Goal: Task Accomplishment & Management: Use online tool/utility

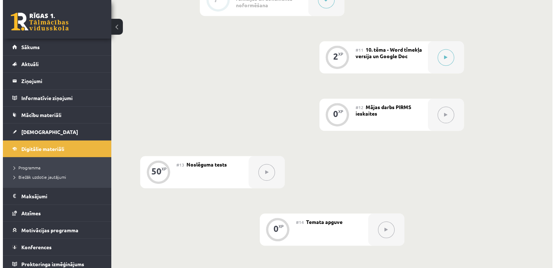
scroll to position [719, 0]
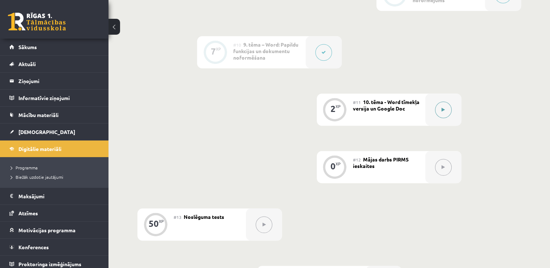
click at [443, 108] on icon at bounding box center [442, 110] width 3 height 4
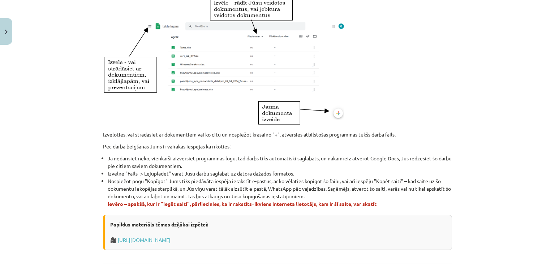
scroll to position [429, 0]
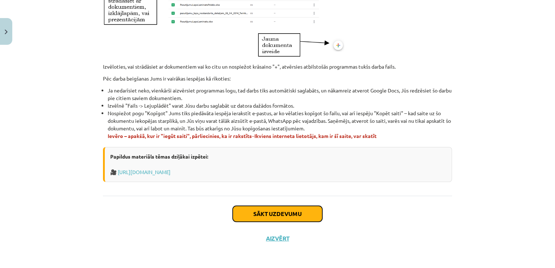
click at [254, 209] on button "Sākt uzdevumu" at bounding box center [278, 214] width 90 height 16
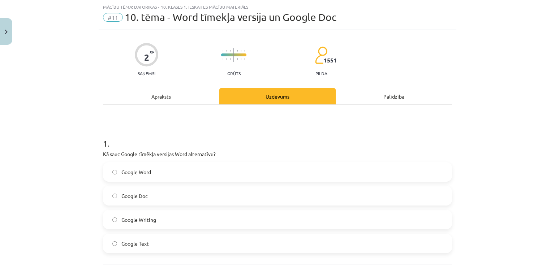
click at [178, 94] on div "Apraksts" at bounding box center [161, 96] width 116 height 16
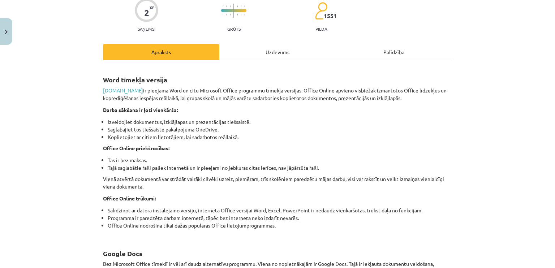
scroll to position [0, 0]
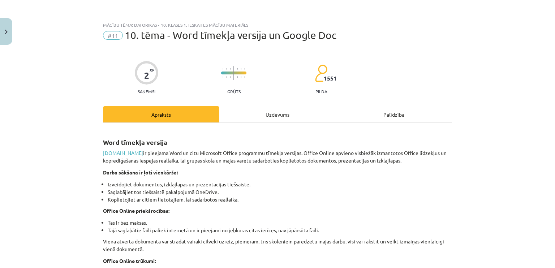
click at [288, 114] on div "Uzdevums" at bounding box center [277, 114] width 116 height 16
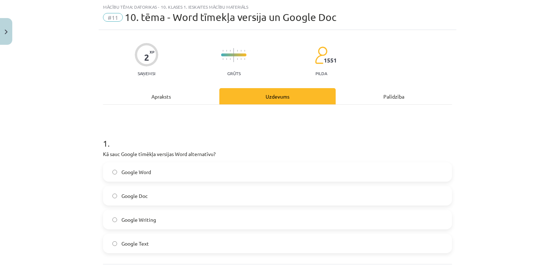
click at [256, 187] on label "Google Doc" at bounding box center [278, 196] width 348 height 18
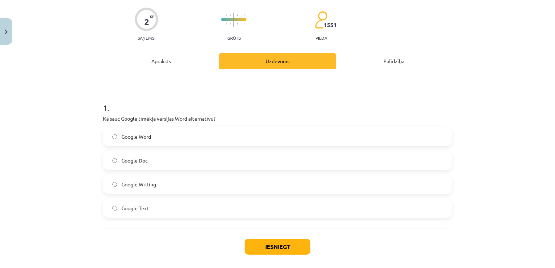
scroll to position [87, 0]
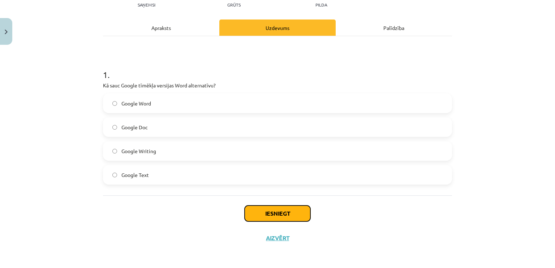
click at [293, 213] on button "Iesniegt" at bounding box center [278, 214] width 66 height 16
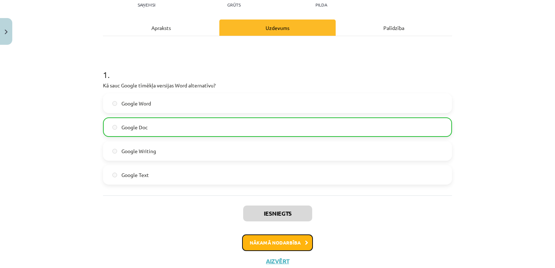
click at [283, 244] on button "Nākamā nodarbība" at bounding box center [277, 243] width 71 height 17
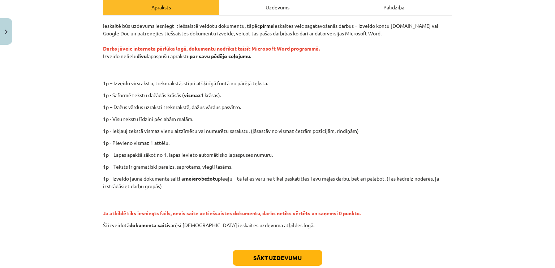
scroll to position [107, 0]
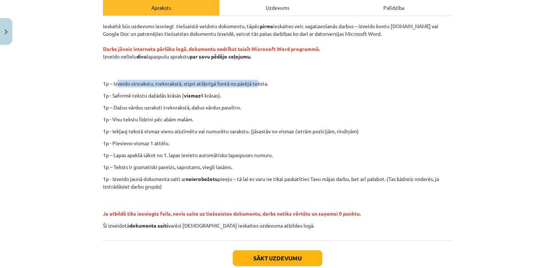
drag, startPoint x: 118, startPoint y: 84, endPoint x: 257, endPoint y: 87, distance: 138.8
click at [257, 87] on p "1p – Izveido virsrakstu, treknrakstā, stipri atšķirīgā fontā no pārējā teksta." at bounding box center [301, 84] width 315 height 8
click at [258, 86] on p "1p – Izveido virsrakstu, treknrakstā, stipri atšķirīgā fontā no pārējā teksta." at bounding box center [301, 84] width 315 height 8
click at [243, 104] on p "1p – Dažus vārdus uzraksti treknrakstā, dažus vārdus pasvītro." at bounding box center [277, 108] width 349 height 8
